Goal: Information Seeking & Learning: Learn about a topic

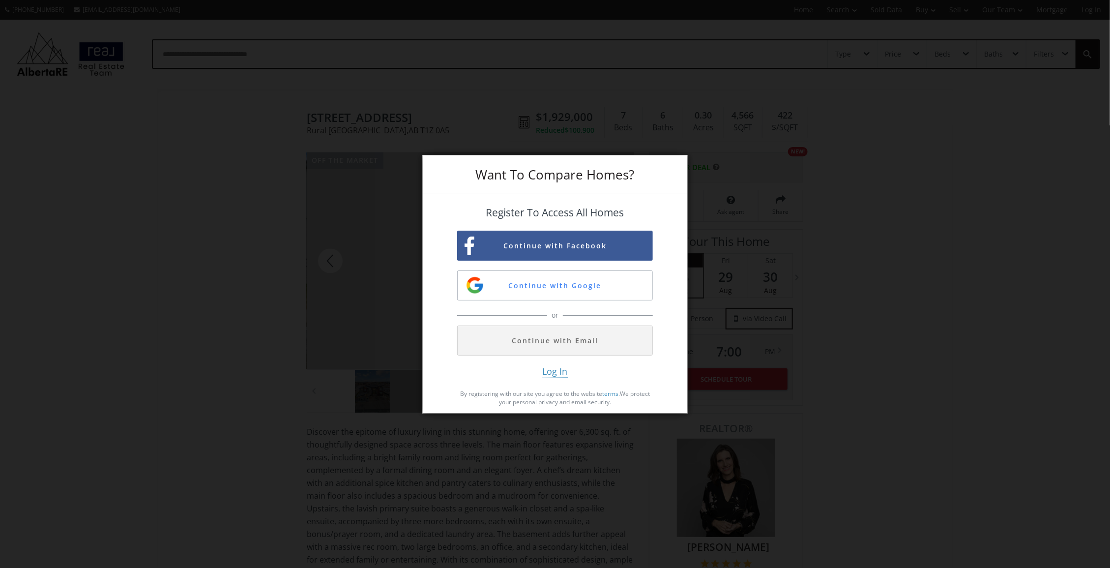
click at [830, 192] on div "Want To Compare Homes? Register To Access All Homes Continue with Facebook Cont…" at bounding box center [555, 284] width 1110 height 568
click at [568, 343] on button "Continue with Email" at bounding box center [555, 341] width 196 height 30
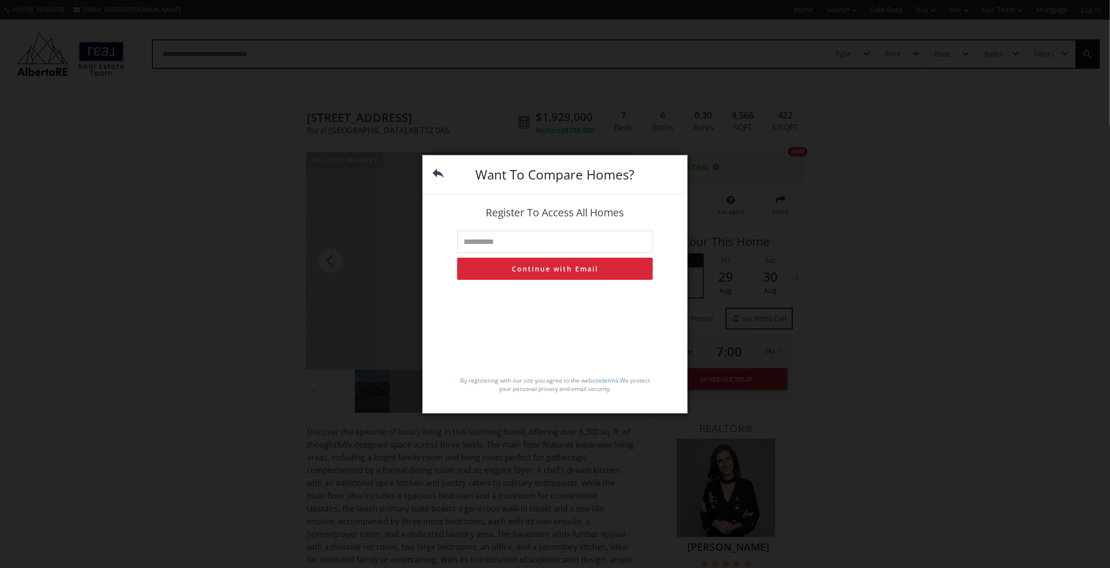
click at [418, 154] on div "Want To Compare Homes? Register To Access All Homes Continue with Email By regi…" at bounding box center [555, 284] width 1110 height 568
click at [434, 167] on form "Want To Compare Homes? Register To Access All Homes Continue with Email By regi…" at bounding box center [555, 280] width 265 height 250
click at [435, 168] on img at bounding box center [438, 173] width 11 height 11
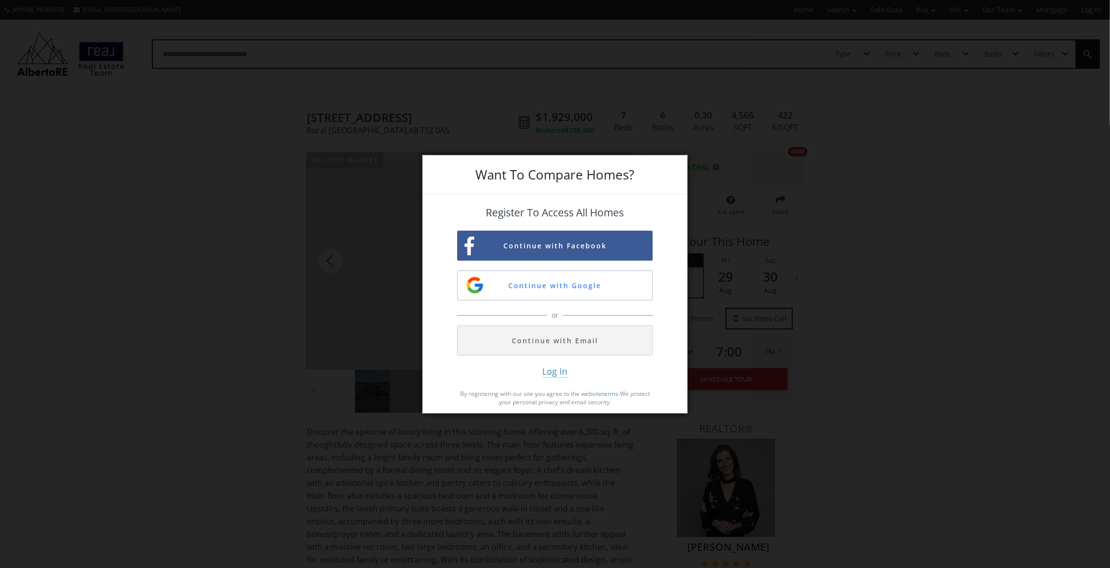
click at [435, 167] on div "Want To Compare Homes?" at bounding box center [555, 174] width 265 height 39
click at [806, 311] on div "Want To Compare Homes? Register To Access All Homes Continue with Facebook Cont…" at bounding box center [555, 284] width 1110 height 568
click at [559, 363] on div "Register To Access All Homes Continue with Facebook Continue with Google or Con…" at bounding box center [555, 286] width 196 height 158
click at [556, 370] on span "Log In" at bounding box center [555, 371] width 25 height 12
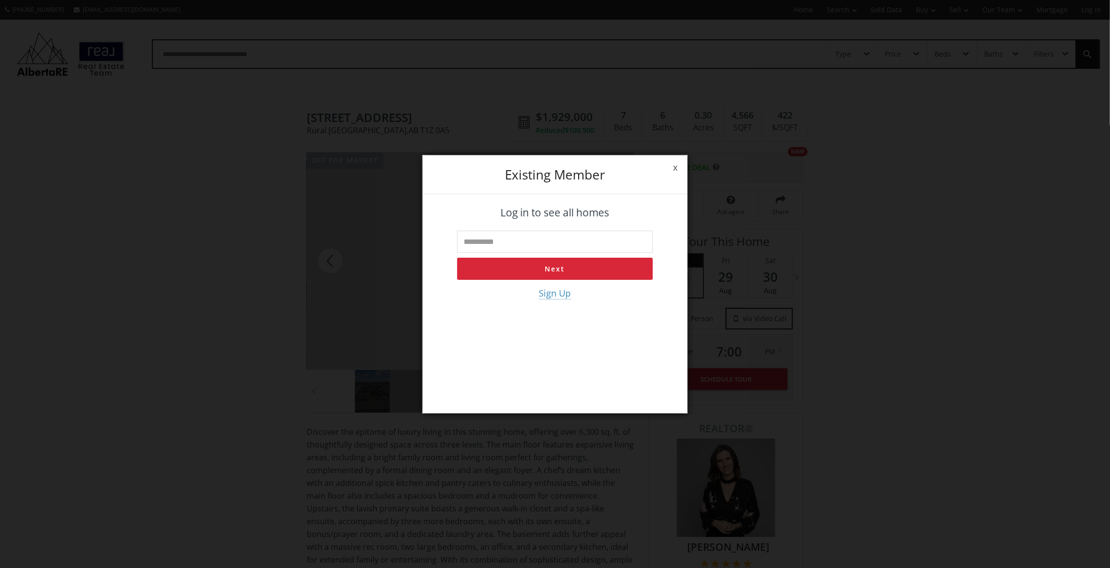
click at [677, 168] on link "x" at bounding box center [675, 168] width 24 height 28
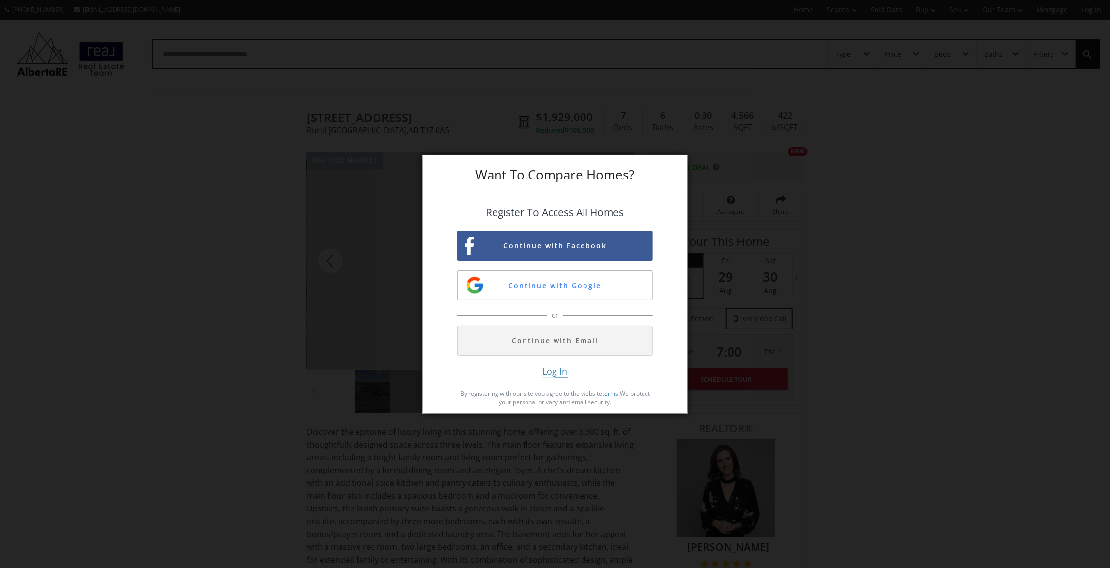
click at [677, 168] on div "Want To Compare Homes?" at bounding box center [555, 174] width 265 height 39
